Goal: Information Seeking & Learning: Find specific page/section

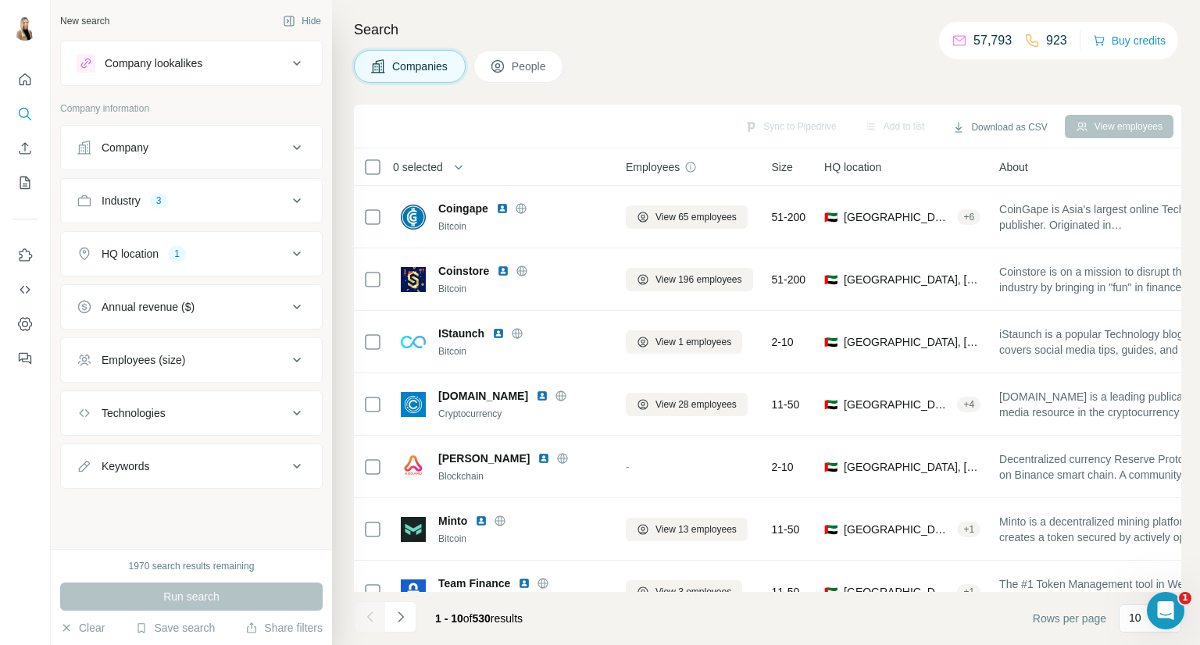
click at [247, 146] on div "Company" at bounding box center [182, 148] width 211 height 16
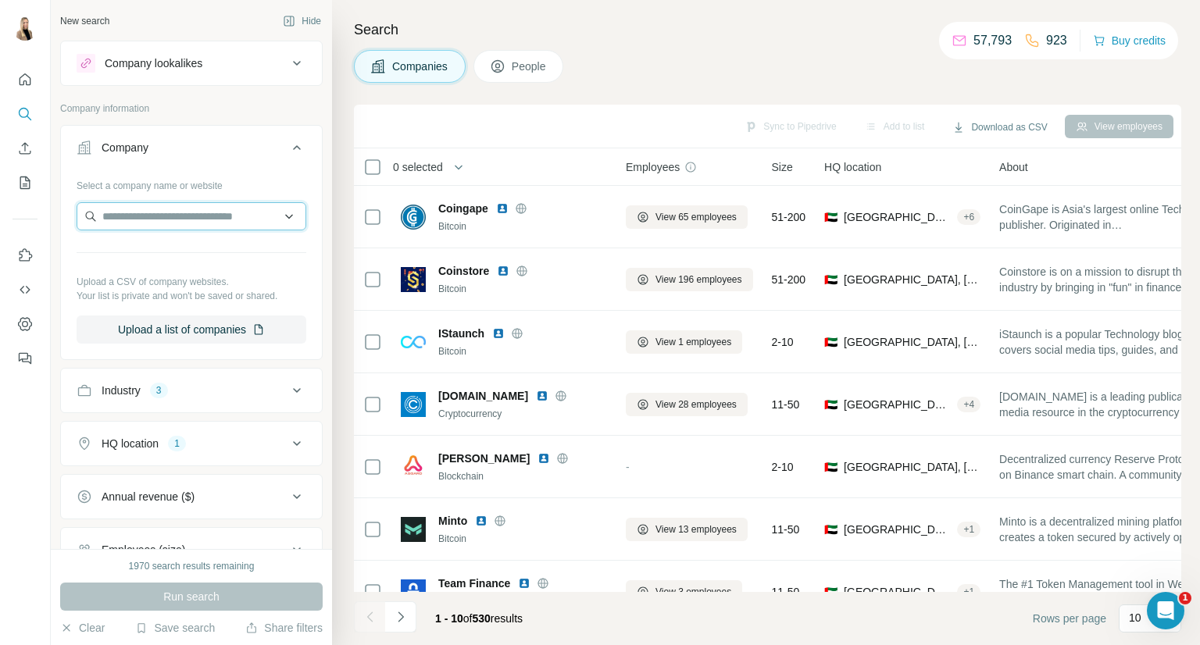
click at [203, 220] on input "text" at bounding box center [192, 216] width 230 height 28
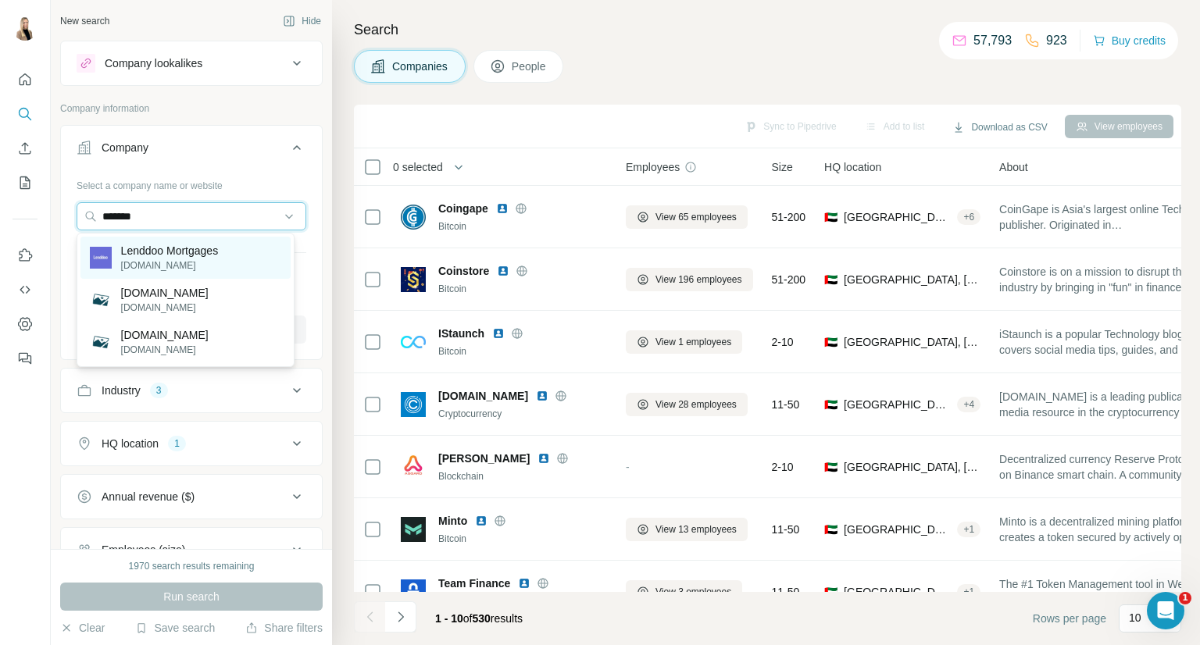
type input "*******"
click at [197, 252] on p "Lenddoo Mortgages" at bounding box center [170, 251] width 98 height 16
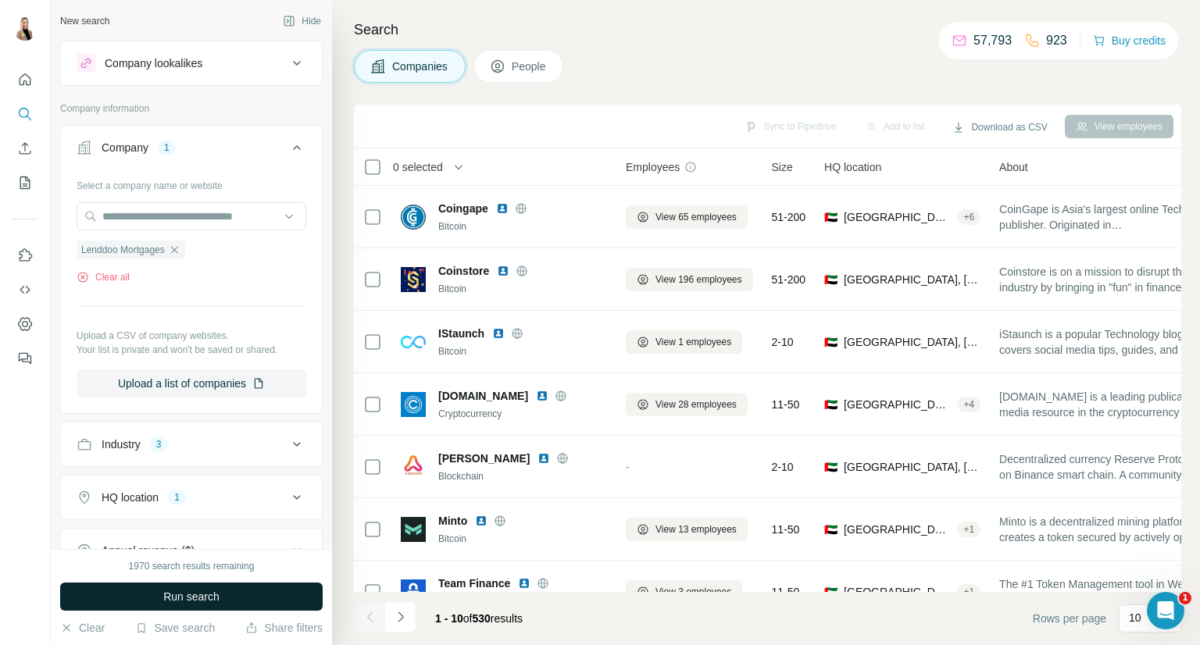
click at [144, 601] on button "Run search" at bounding box center [191, 597] width 263 height 28
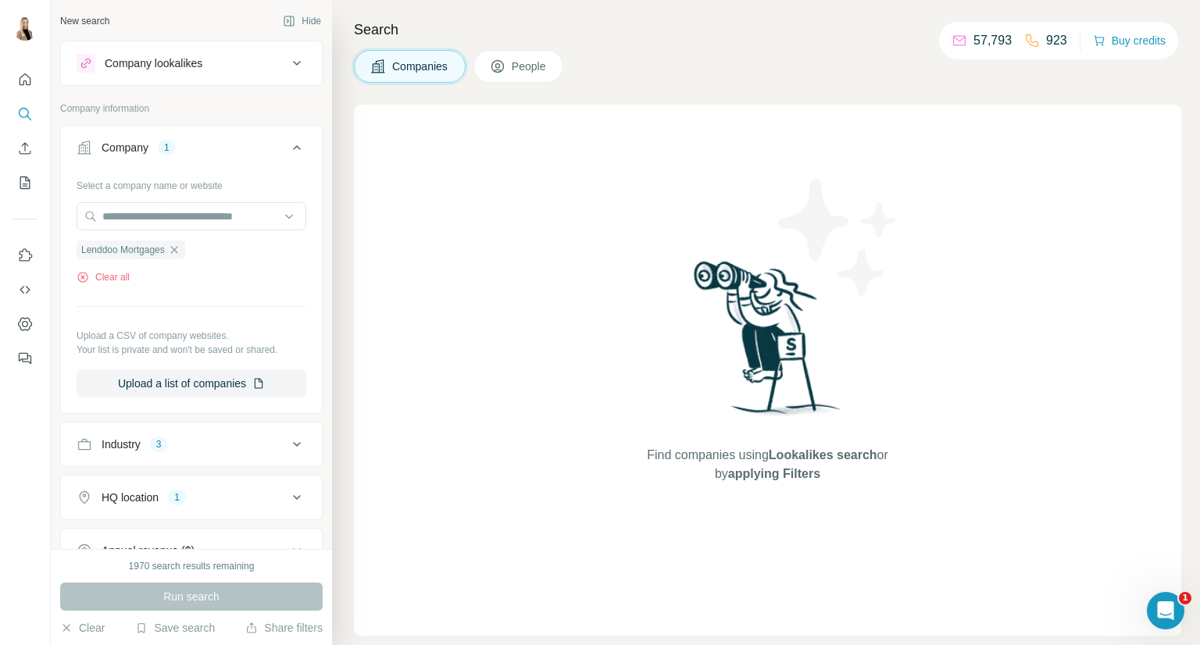
click at [222, 455] on button "Industry 3" at bounding box center [191, 445] width 261 height 38
click at [127, 514] on icon "button" at bounding box center [126, 519] width 13 height 13
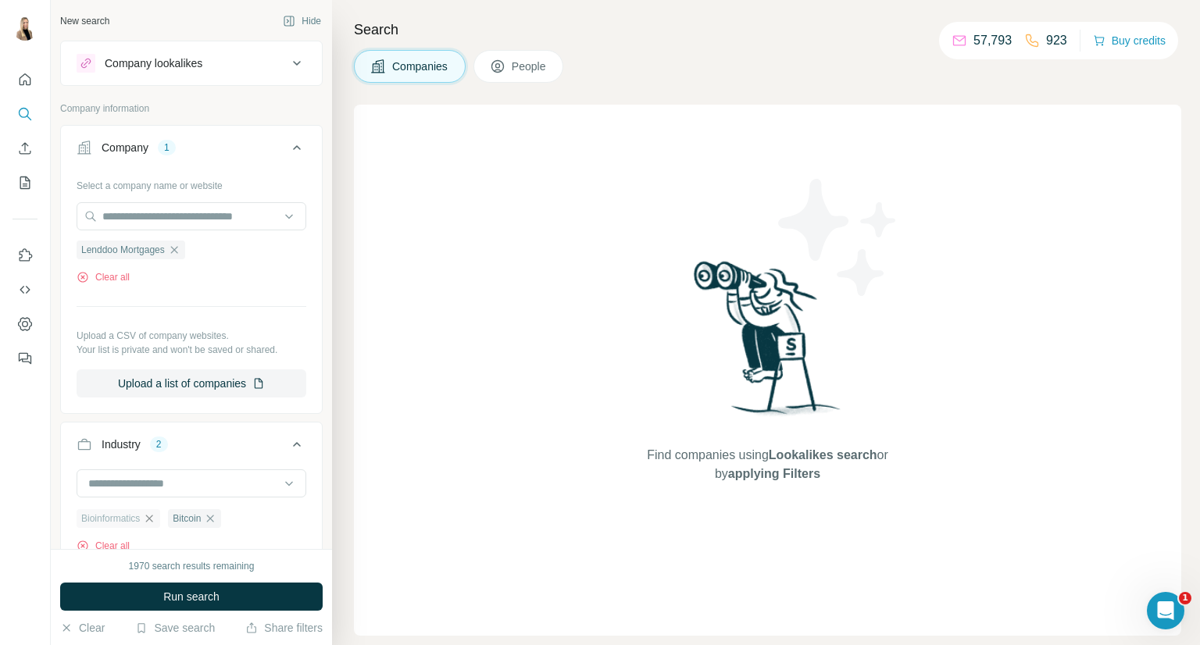
click at [153, 517] on icon "button" at bounding box center [149, 518] width 7 height 7
click at [120, 520] on icon "button" at bounding box center [119, 518] width 7 height 7
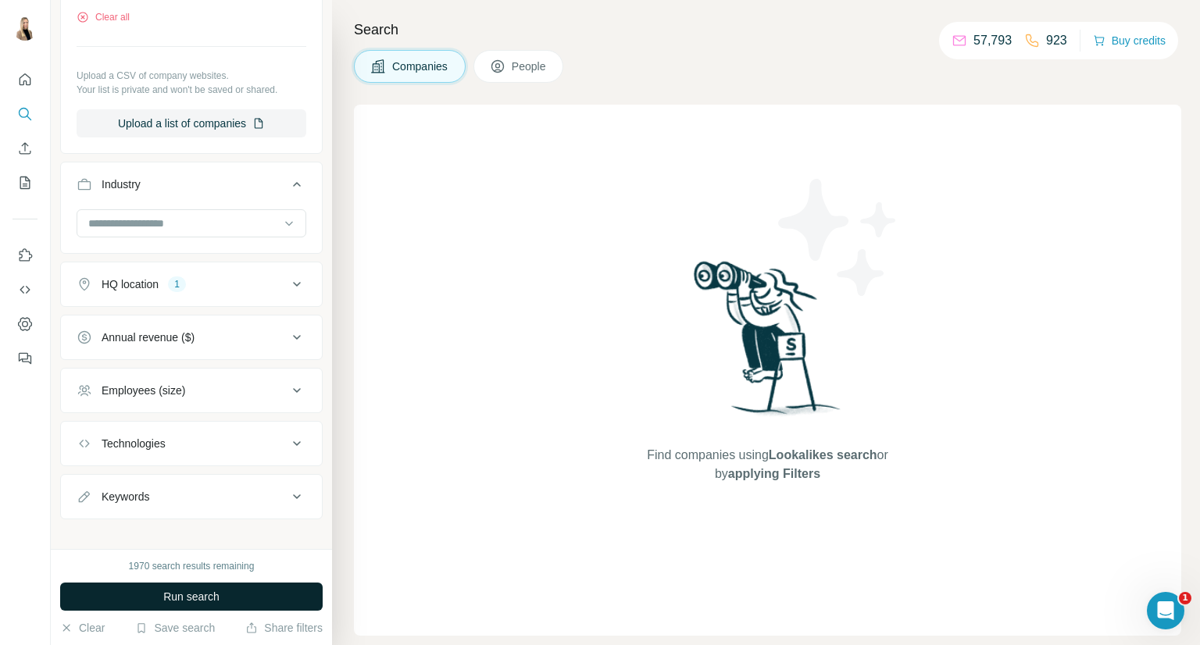
click at [217, 589] on span "Run search" at bounding box center [191, 597] width 56 height 16
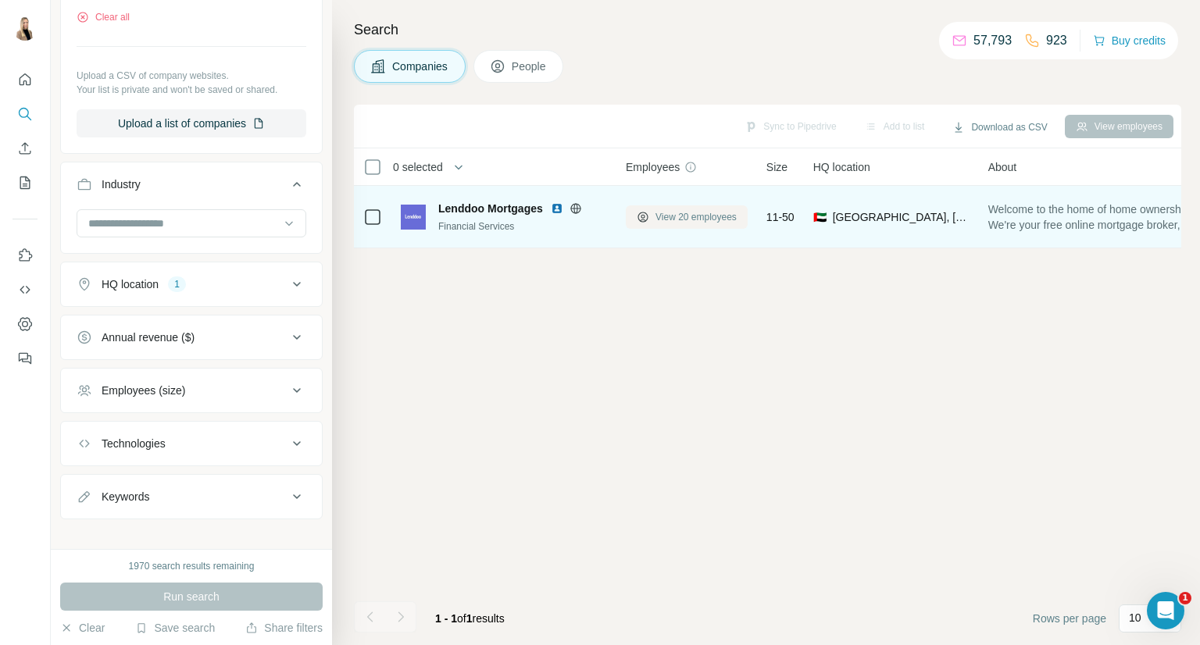
click at [694, 208] on button "View 20 employees" at bounding box center [687, 216] width 122 height 23
